Goal: Task Accomplishment & Management: Manage account settings

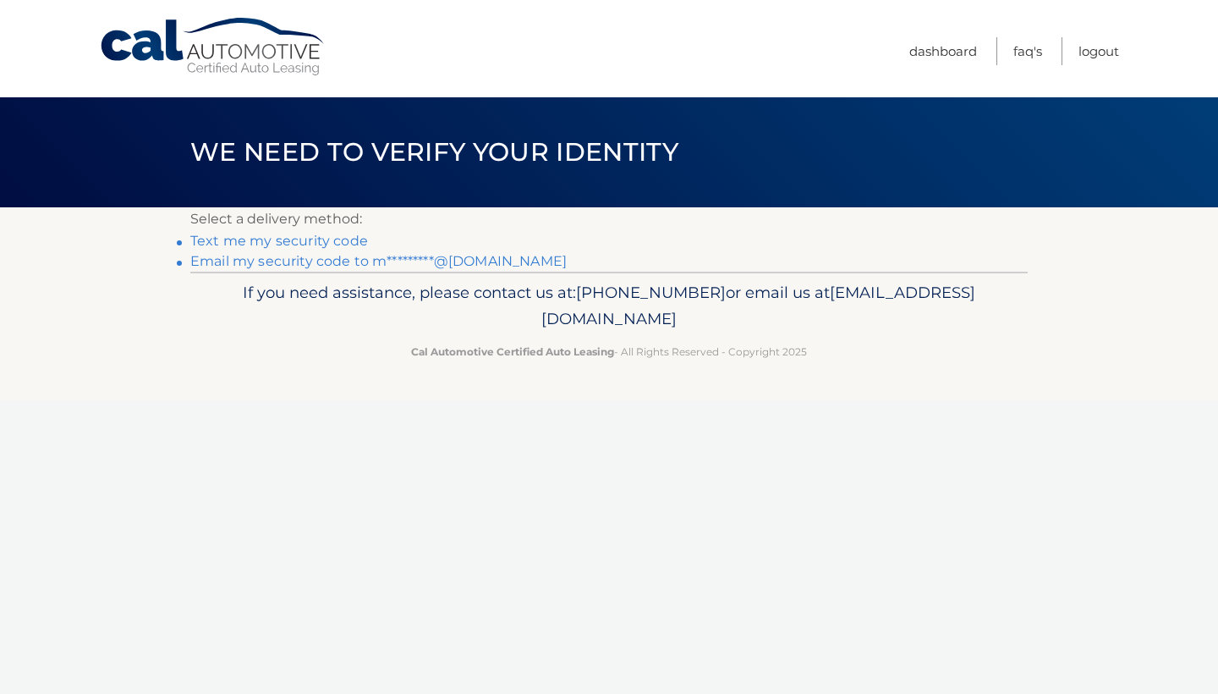
click at [277, 241] on link "Text me my security code" at bounding box center [279, 241] width 178 height 16
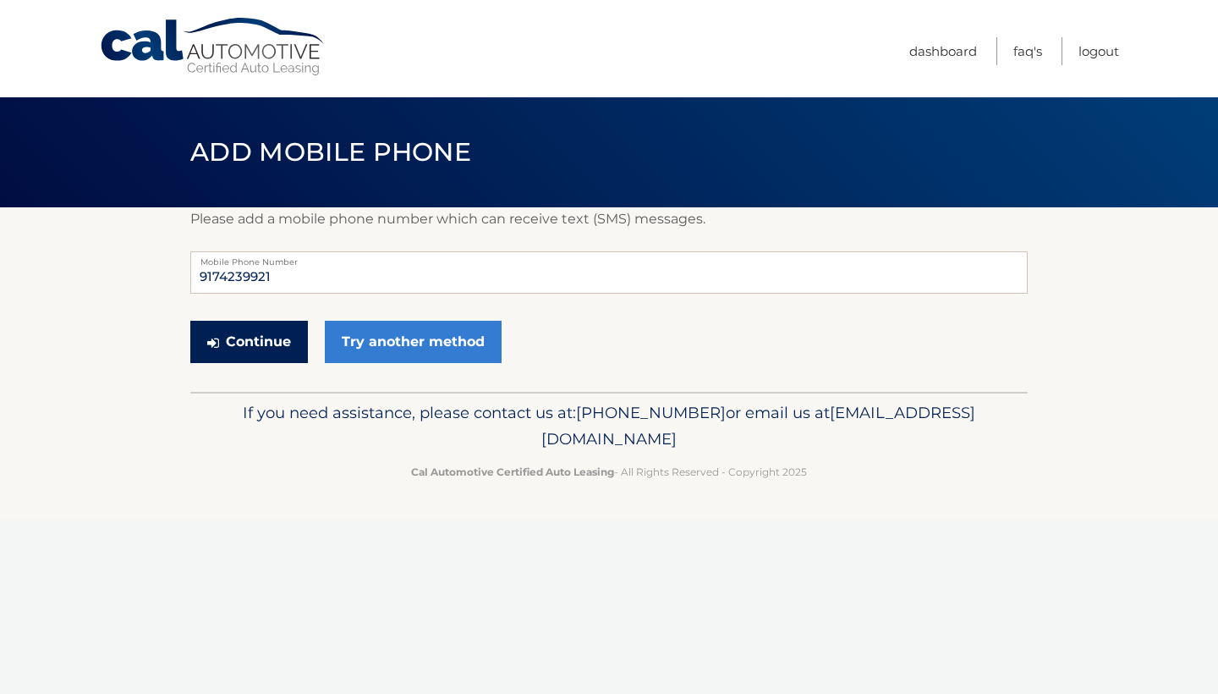
click at [268, 352] on button "Continue" at bounding box center [249, 342] width 118 height 42
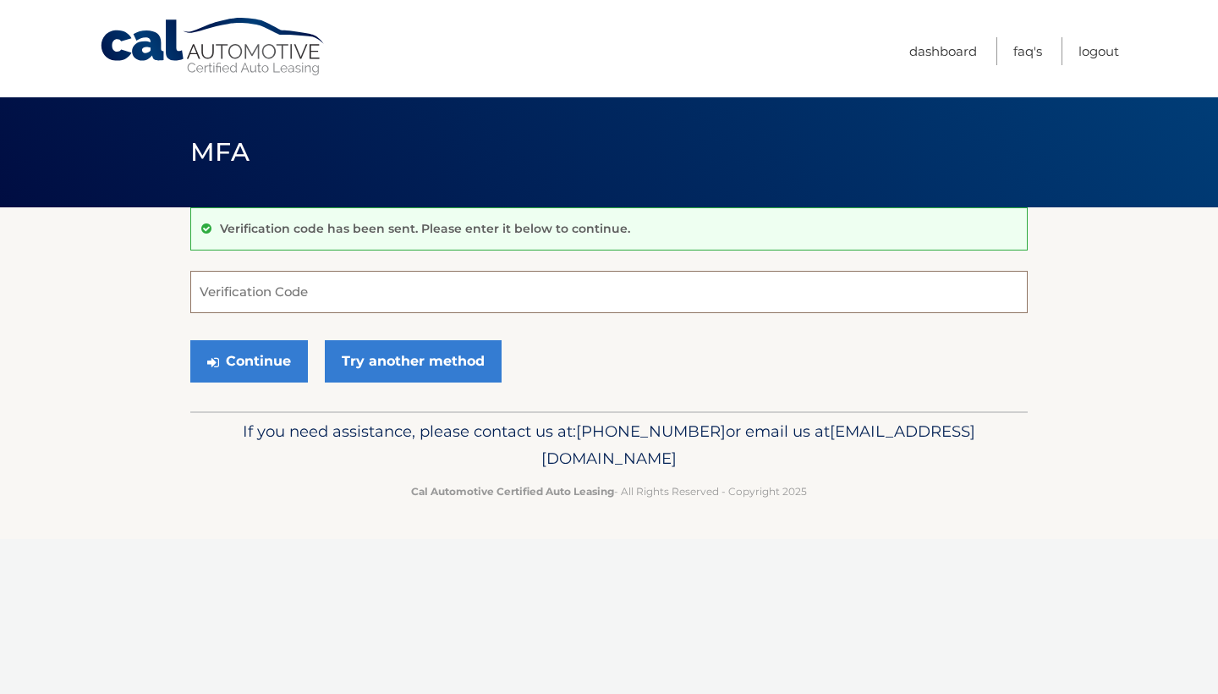
click at [370, 291] on input "Verification Code" at bounding box center [608, 292] width 837 height 42
type input "947689"
click at [249, 360] on button "Continue" at bounding box center [249, 361] width 118 height 42
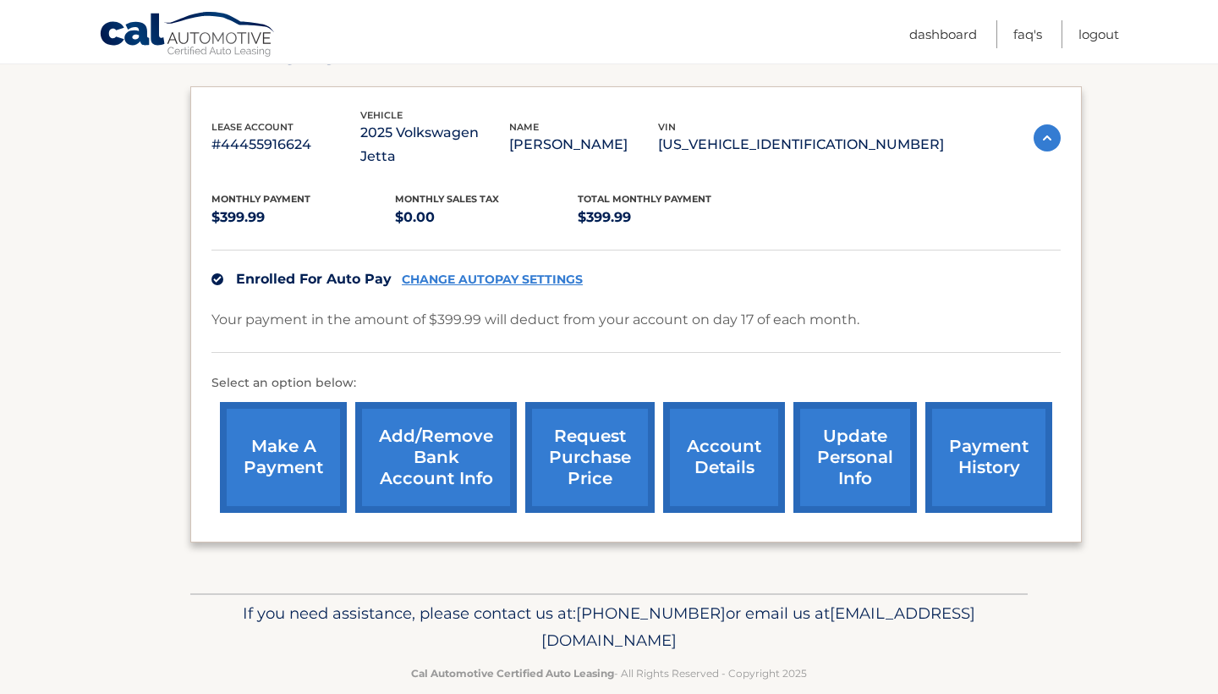
scroll to position [241, 0]
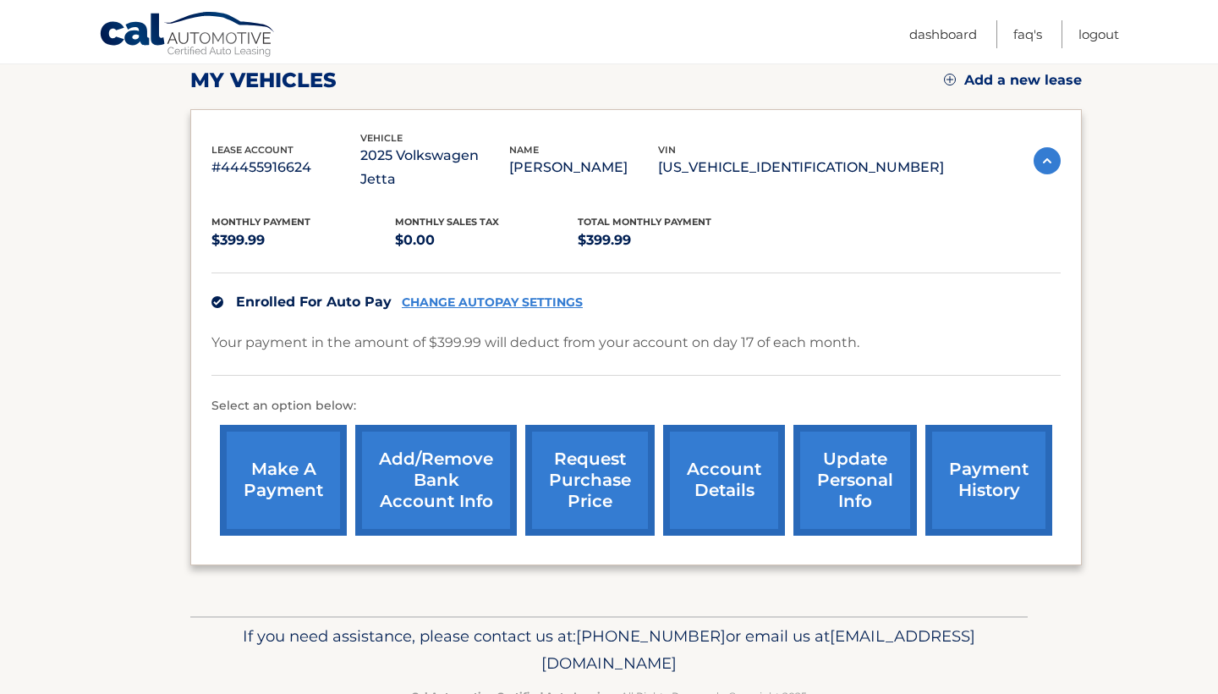
click at [474, 295] on link "CHANGE AUTOPAY SETTINGS" at bounding box center [492, 302] width 181 height 14
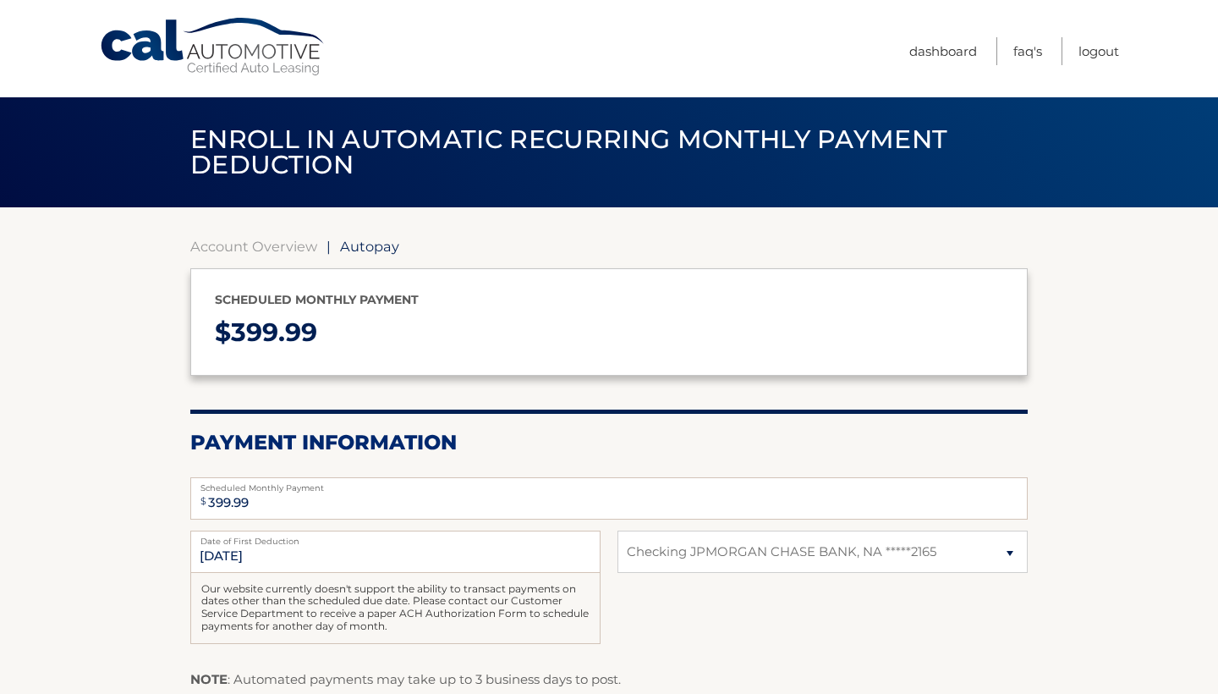
select select "NWFlMzZmYjEtZmIxNi00OWZhLThkMDEtNTdmNWJmYzVjN2Yz"
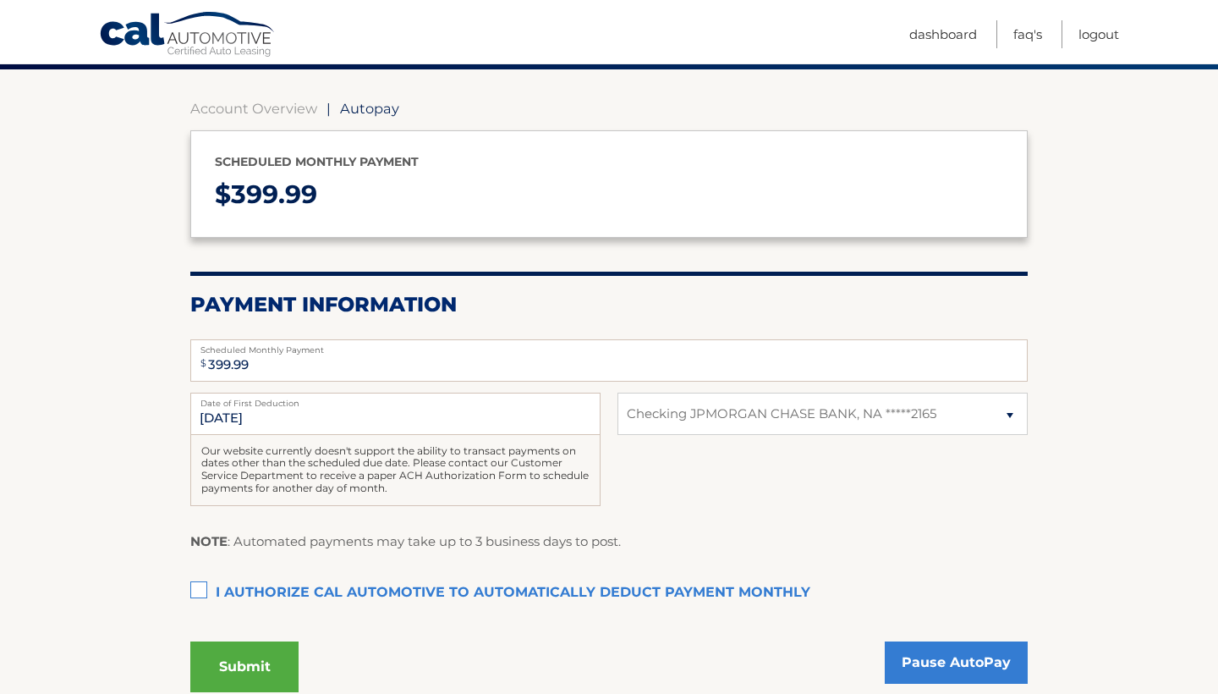
scroll to position [140, 0]
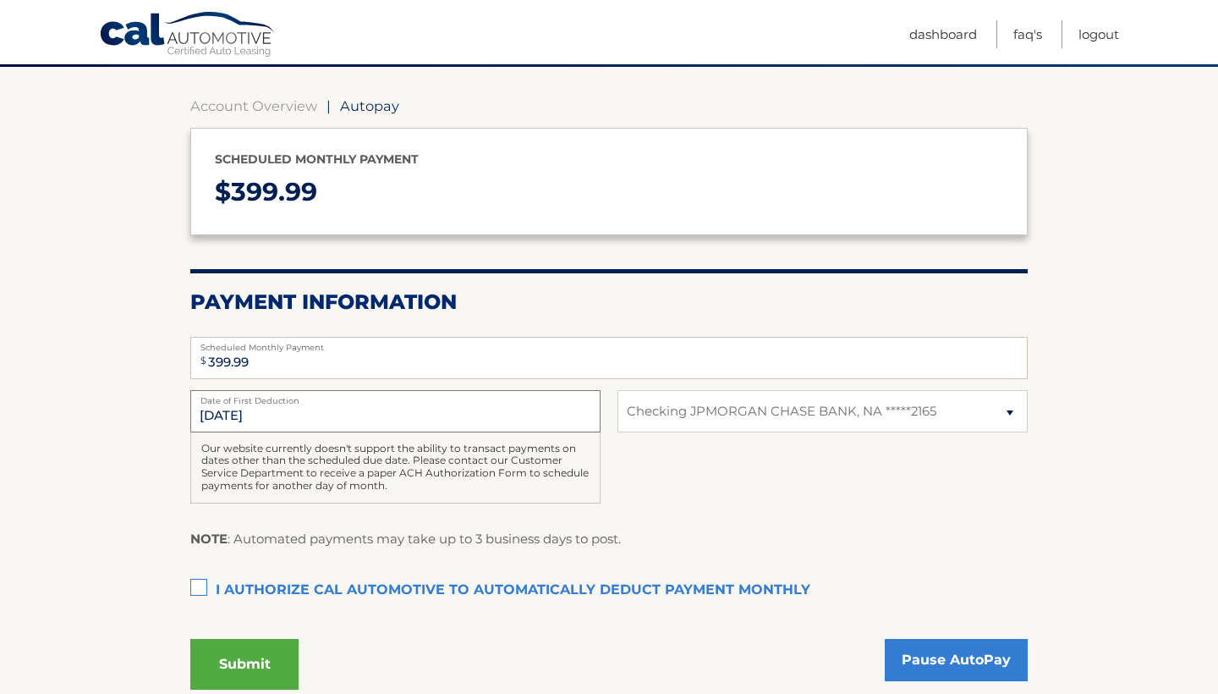
click at [222, 412] on input "8/17/2025" at bounding box center [395, 411] width 410 height 42
click at [240, 414] on input "8/17/2025" at bounding box center [395, 411] width 410 height 42
click at [220, 405] on input "8/17/2025" at bounding box center [395, 411] width 410 height 42
click at [666, 467] on div "8/17/2025 Date of First Deduction Our website currently doesn't support the abi…" at bounding box center [608, 456] width 837 height 132
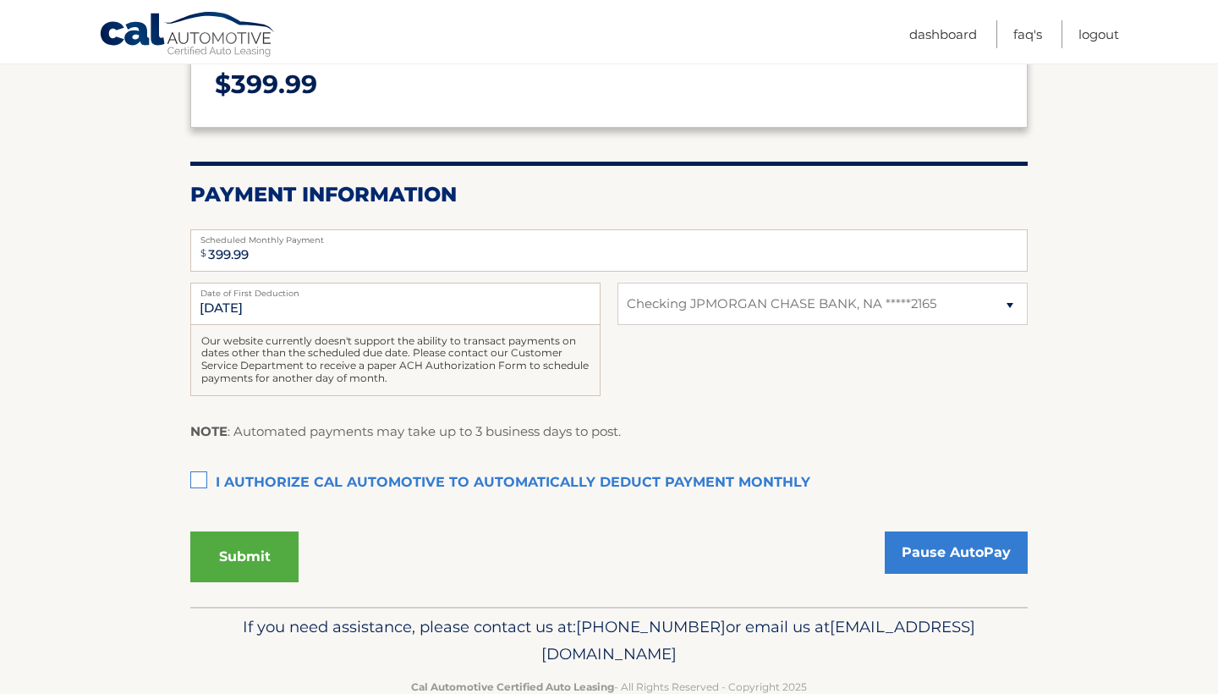
scroll to position [250, 0]
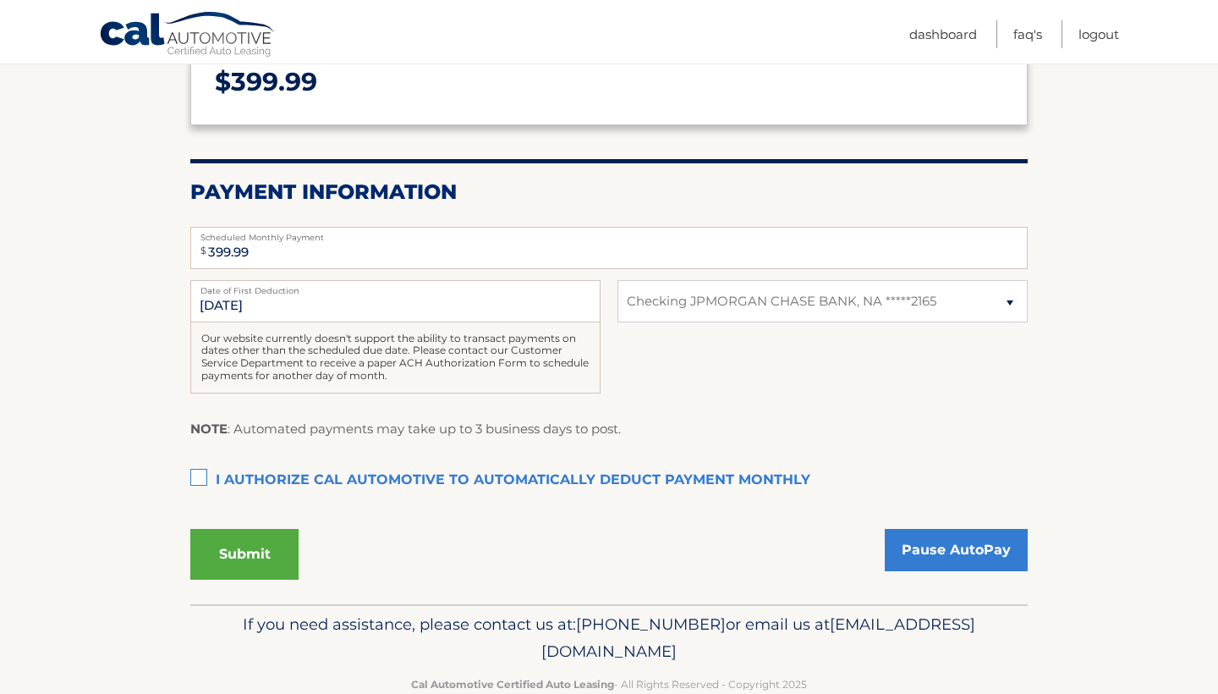
click at [609, 476] on label "I authorize cal automotive to automatically deduct payment monthly This checkbo…" at bounding box center [608, 480] width 837 height 34
click at [0, 0] on input "I authorize cal automotive to automatically deduct payment monthly This checkbo…" at bounding box center [0, 0] width 0 height 0
click at [531, 472] on label "I authorize cal automotive to automatically deduct payment monthly This checkbo…" at bounding box center [608, 480] width 837 height 34
click at [0, 0] on input "I authorize cal automotive to automatically deduct payment monthly This checkbo…" at bounding box center [0, 0] width 0 height 0
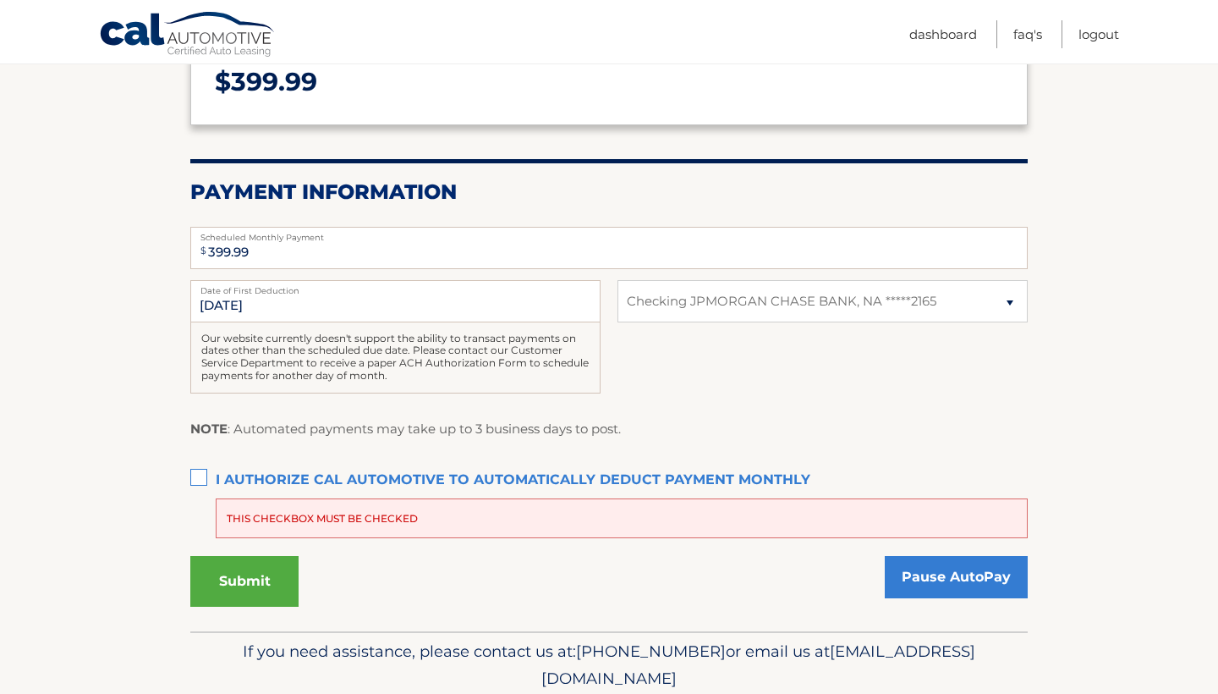
click at [531, 472] on label "I authorize cal automotive to automatically deduct payment monthly This checkbo…" at bounding box center [608, 480] width 837 height 34
click at [0, 0] on input "I authorize cal automotive to automatically deduct payment monthly This checkbo…" at bounding box center [0, 0] width 0 height 0
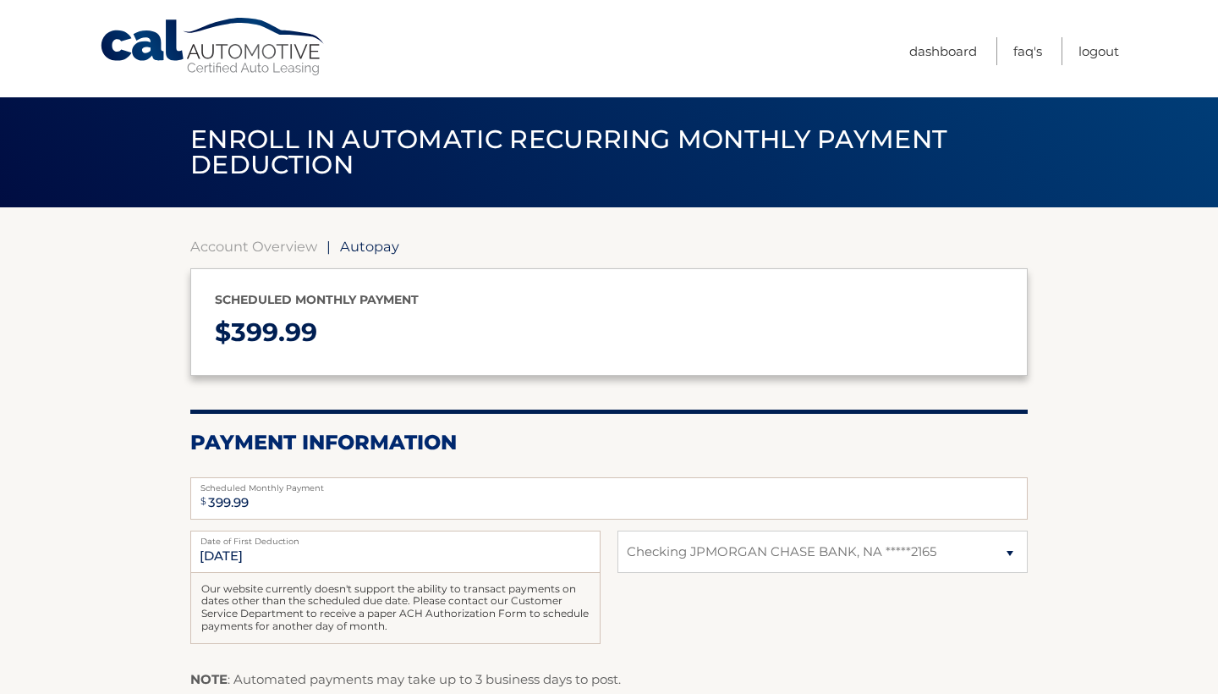
scroll to position [0, 0]
click at [930, 46] on link "Dashboard" at bounding box center [943, 51] width 68 height 28
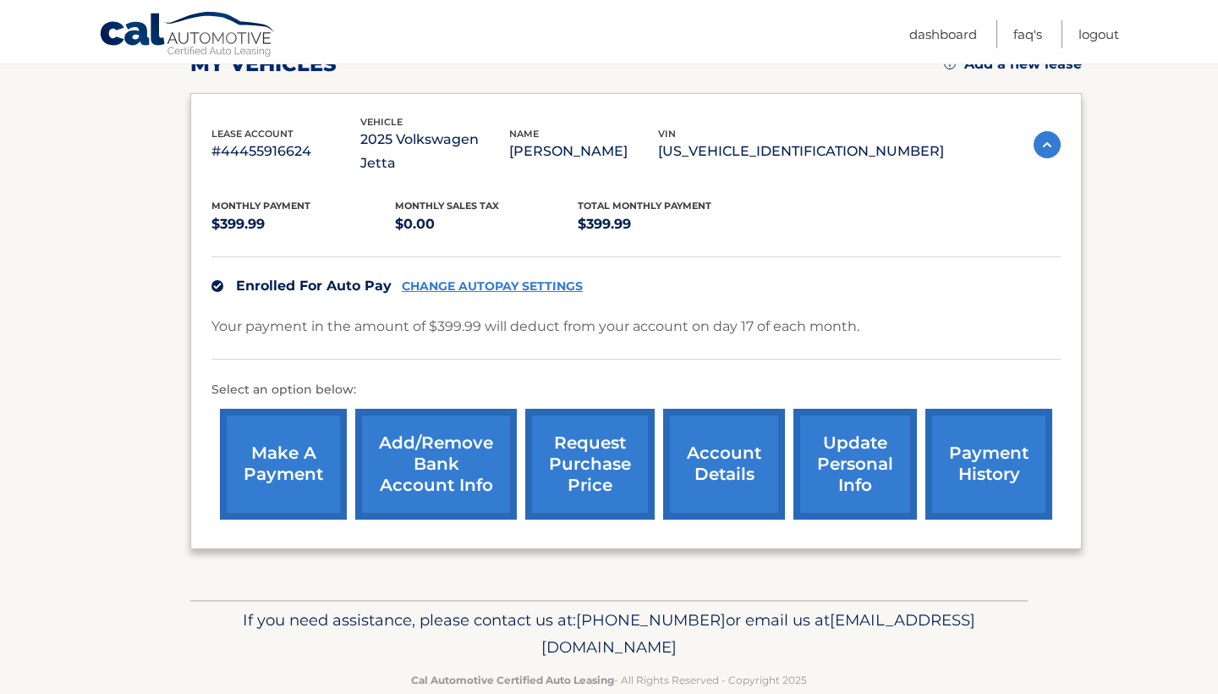
scroll to position [260, 0]
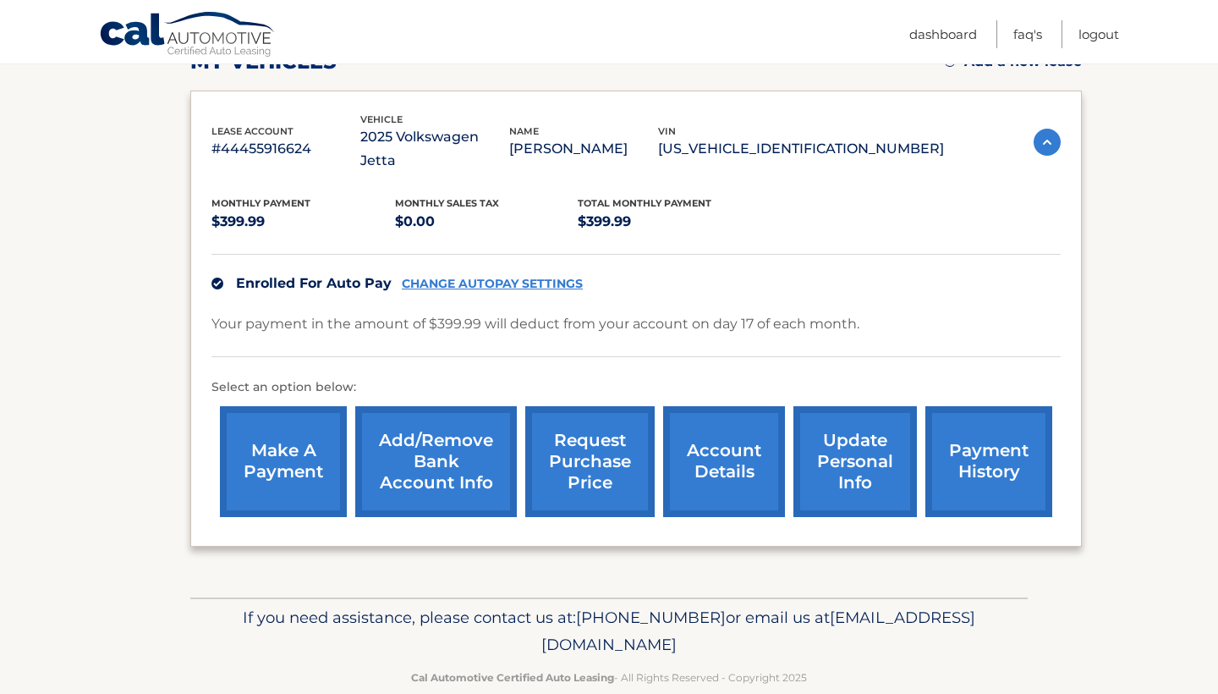
click at [579, 431] on link "request purchase price" at bounding box center [589, 461] width 129 height 111
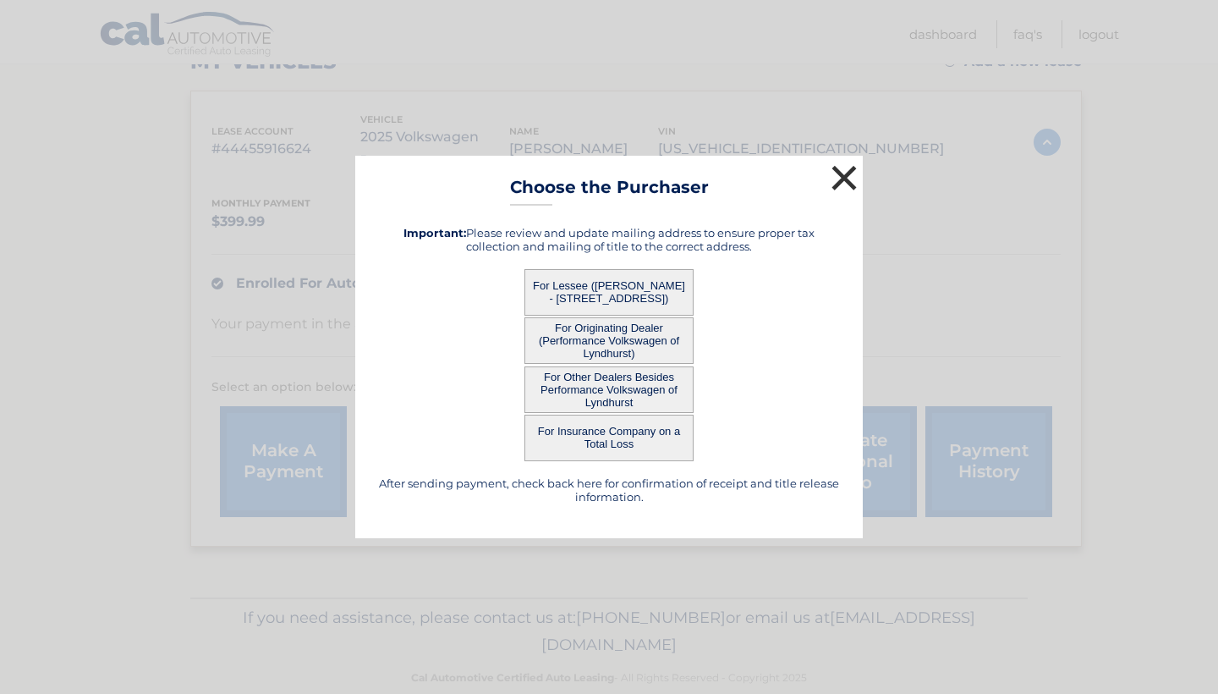
click at [853, 175] on button "×" at bounding box center [844, 178] width 34 height 34
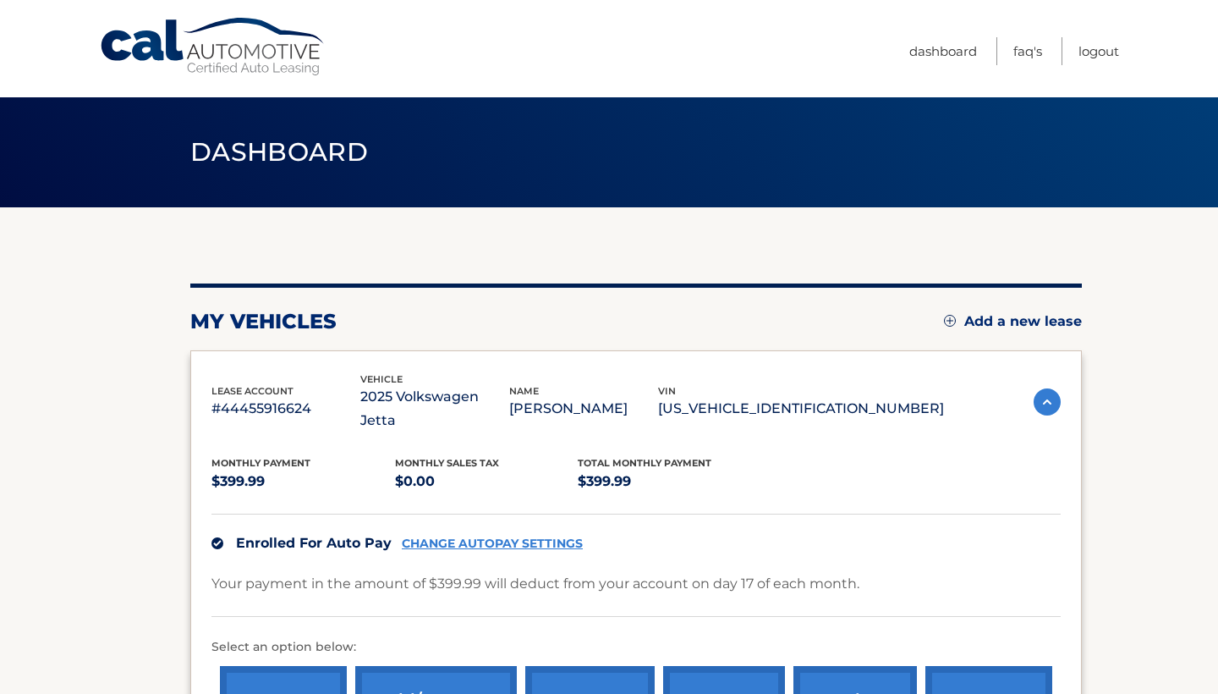
scroll to position [0, 0]
